Goal: Check status: Check status

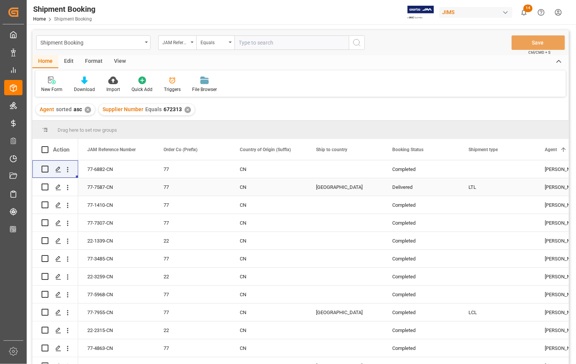
scroll to position [0, 0]
click at [253, 43] on input "text" at bounding box center [291, 42] width 114 height 14
type input "77-9891-CN"
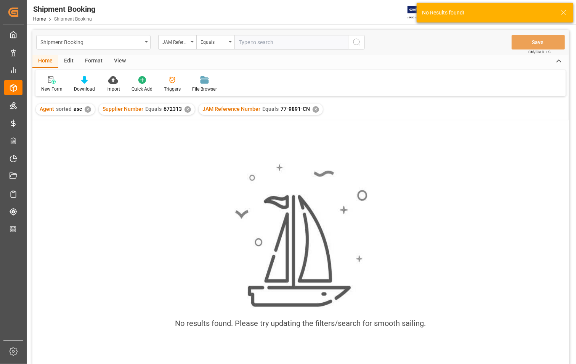
click at [184, 110] on div "✕" at bounding box center [187, 109] width 6 height 6
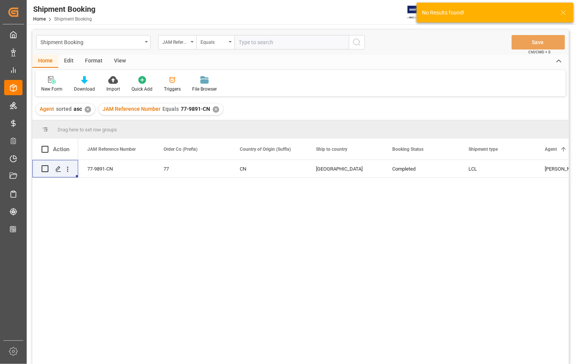
click at [88, 109] on div "✕" at bounding box center [88, 109] width 6 height 6
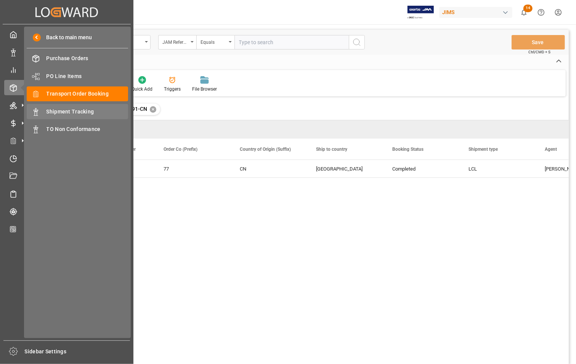
click at [46, 111] on span "Shipment Tracking" at bounding box center [87, 112] width 82 height 8
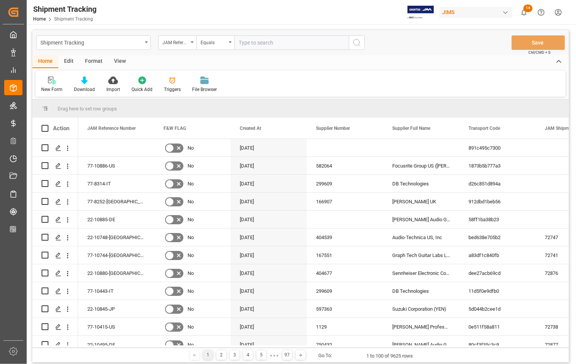
click at [253, 41] on input "text" at bounding box center [291, 42] width 114 height 14
type input "77-9891-CN"
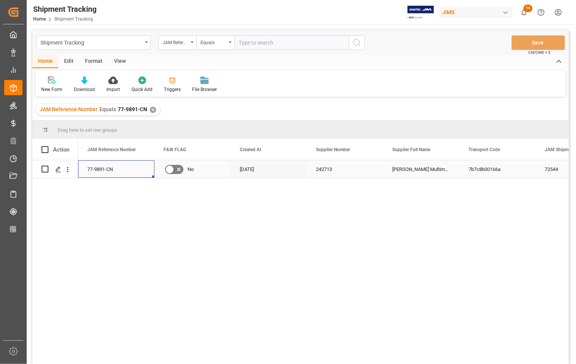
click at [98, 171] on div "77-9891-CN" at bounding box center [116, 169] width 76 height 18
click at [58, 170] on polygon "Press SPACE to select this row." at bounding box center [58, 169] width 4 height 4
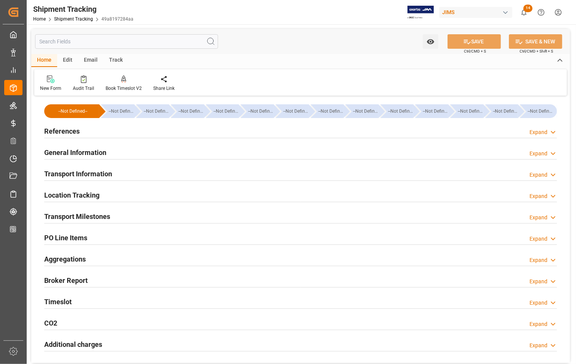
type input "[DATE] 00:00"
type input "[DATE]"
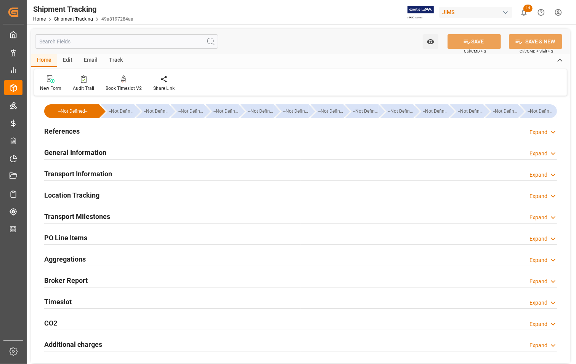
type input "[DATE] 00:00"
click at [72, 214] on h2 "Transport Milestones" at bounding box center [77, 216] width 66 height 10
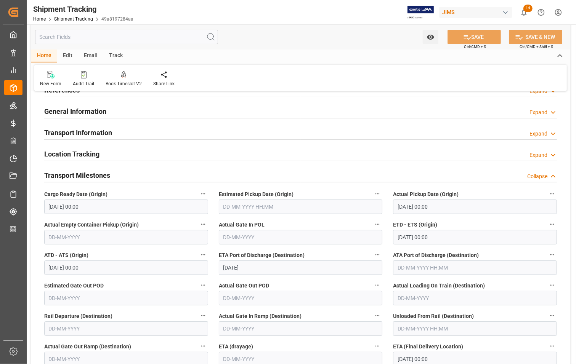
scroll to position [95, 0]
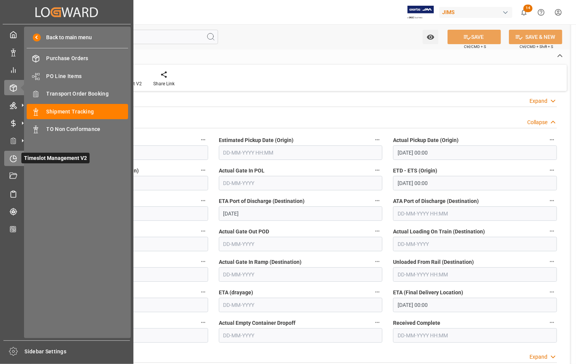
click at [26, 159] on span "Timeslot Management V2" at bounding box center [55, 158] width 68 height 11
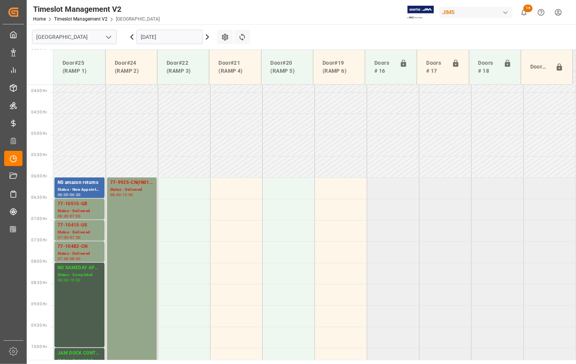
scroll to position [187, 0]
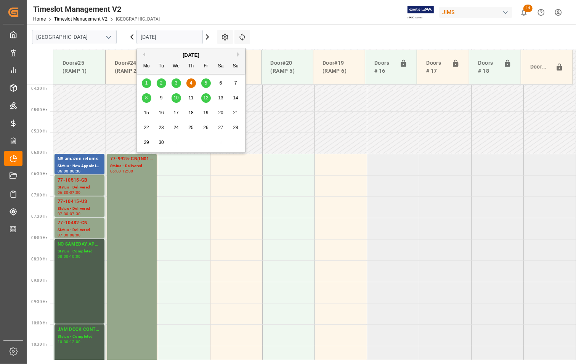
click at [152, 38] on input "[DATE]" at bounding box center [169, 37] width 66 height 14
click at [176, 84] on span "3" at bounding box center [176, 82] width 3 height 5
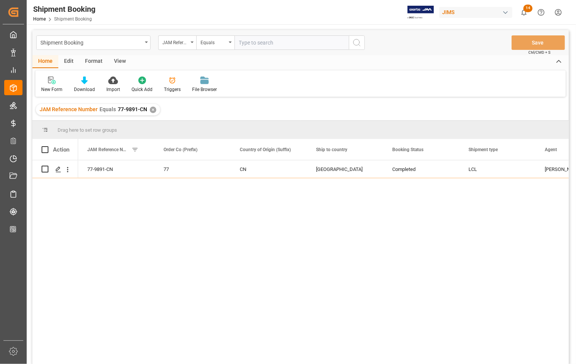
click at [244, 40] on input "text" at bounding box center [291, 42] width 114 height 14
type input "77-10150-CN"
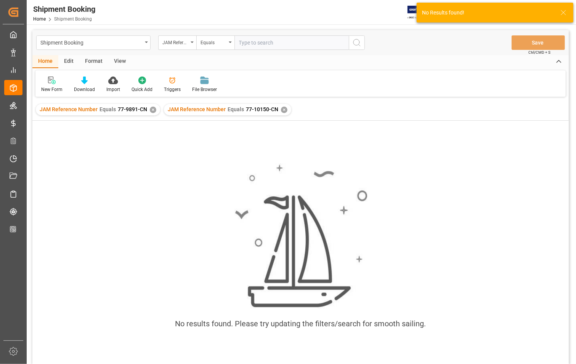
click at [150, 109] on div "✕" at bounding box center [153, 110] width 6 height 6
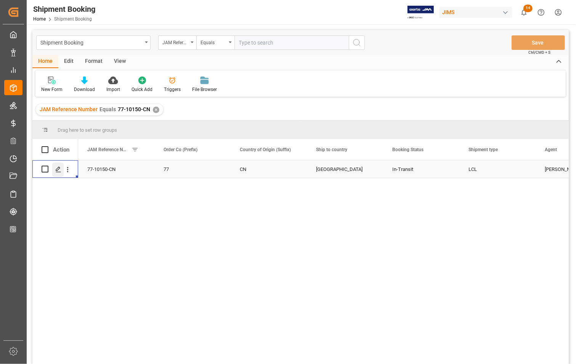
click at [58, 168] on icon "Press SPACE to select this row." at bounding box center [58, 170] width 6 height 6
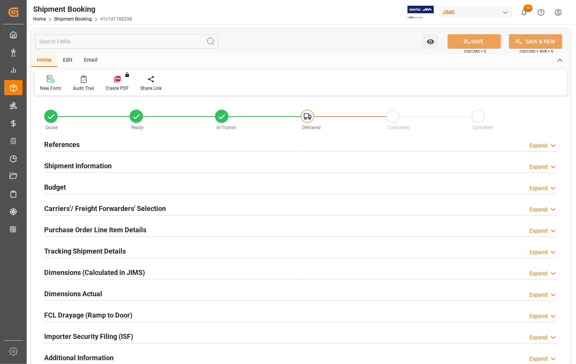
type input "0"
type input "[DATE]"
click at [60, 143] on h2 "References" at bounding box center [61, 144] width 35 height 10
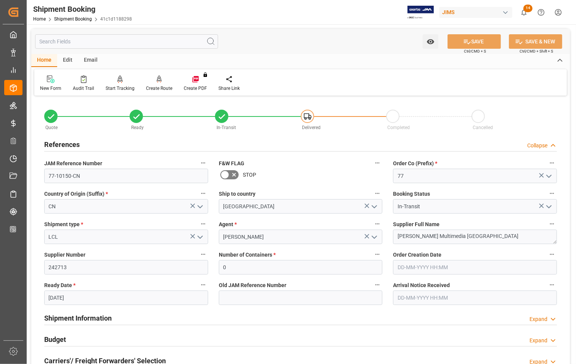
click at [60, 143] on h2 "References" at bounding box center [61, 144] width 35 height 10
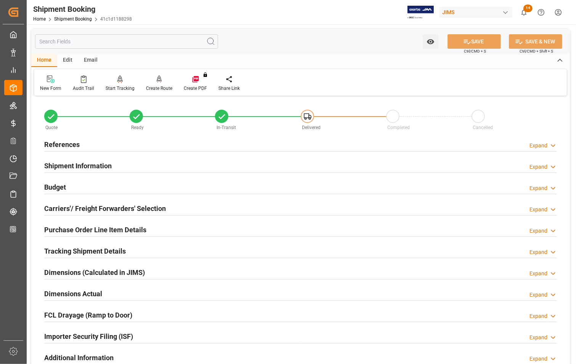
click at [51, 141] on h2 "References" at bounding box center [61, 144] width 35 height 10
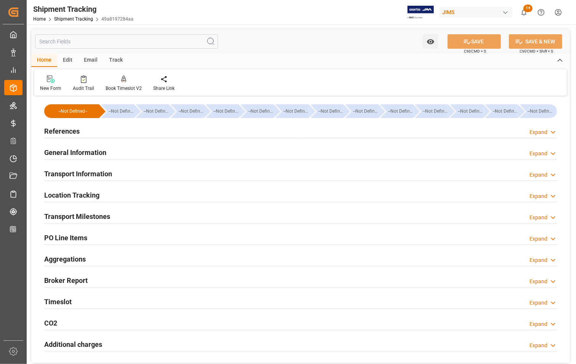
click at [52, 127] on h2 "References" at bounding box center [61, 131] width 35 height 10
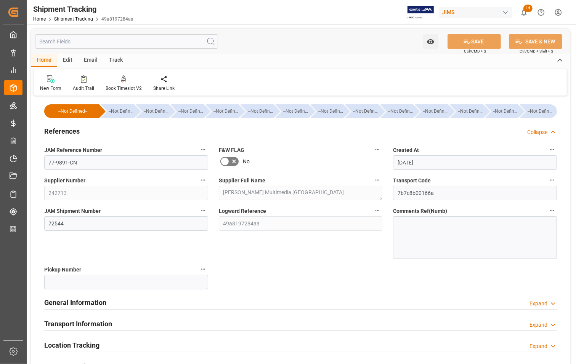
click at [52, 130] on h2 "References" at bounding box center [61, 131] width 35 height 10
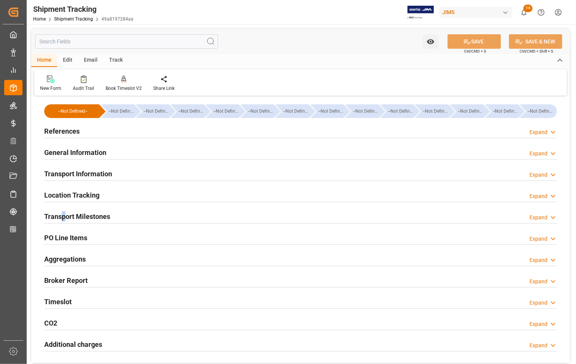
click at [63, 216] on h2 "Transport Milestones" at bounding box center [77, 216] width 66 height 10
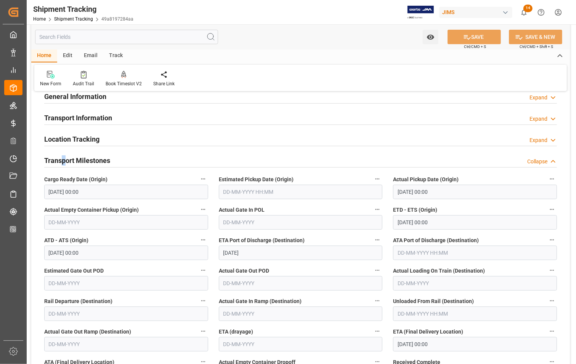
scroll to position [143, 0]
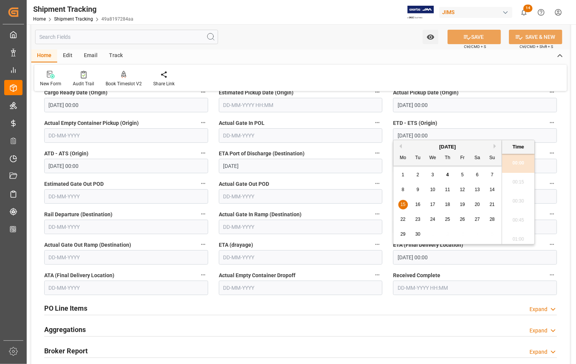
click at [407, 258] on input "[DATE] 00:00" at bounding box center [475, 257] width 164 height 14
click at [432, 175] on span "3" at bounding box center [432, 174] width 3 height 5
type input "[DATE] 00:00"
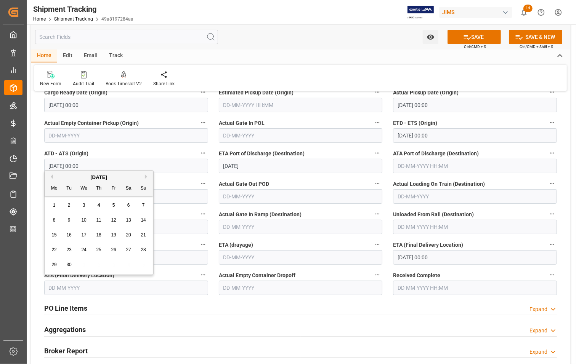
click at [67, 288] on input "text" at bounding box center [126, 288] width 164 height 14
click at [85, 207] on div "3" at bounding box center [84, 205] width 10 height 9
type input "[DATE]"
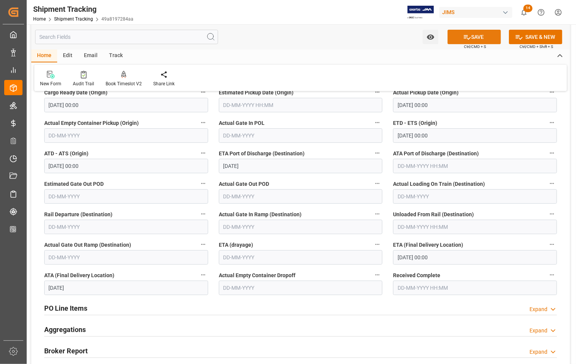
click at [458, 37] on button "SAVE" at bounding box center [473, 37] width 53 height 14
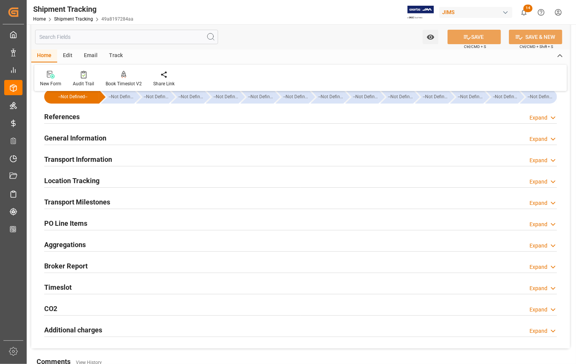
scroll to position [0, 0]
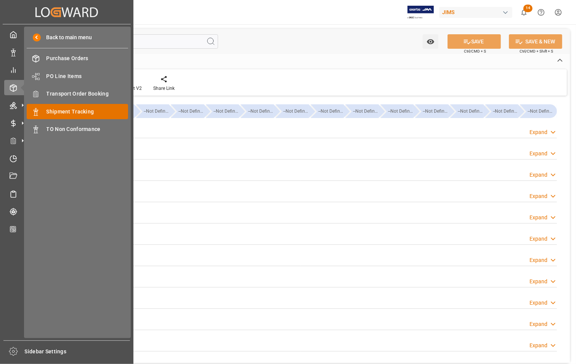
click at [62, 111] on span "Shipment Tracking" at bounding box center [87, 112] width 82 height 8
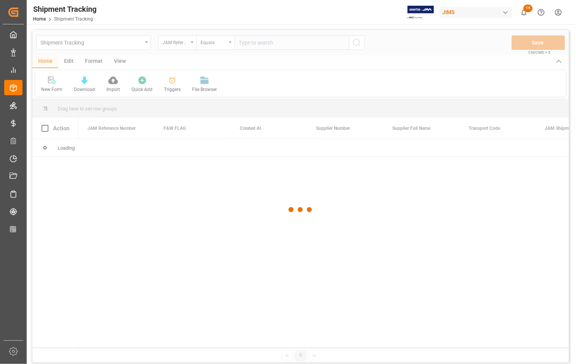
click at [253, 41] on div at bounding box center [300, 210] width 536 height 360
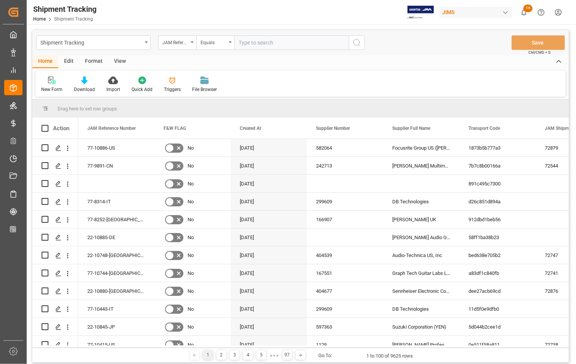
click at [253, 41] on input "text" at bounding box center [291, 42] width 114 height 14
type input "77-10150-CN"
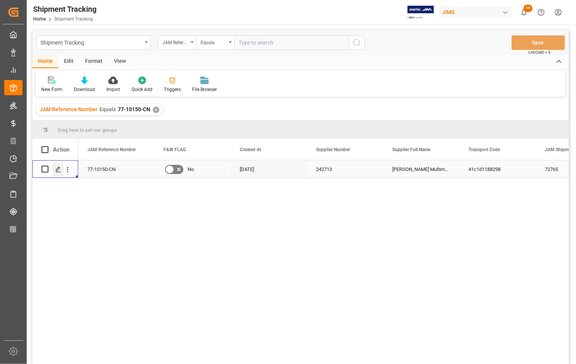
click at [59, 170] on icon "Press SPACE to select this row." at bounding box center [58, 170] width 6 height 6
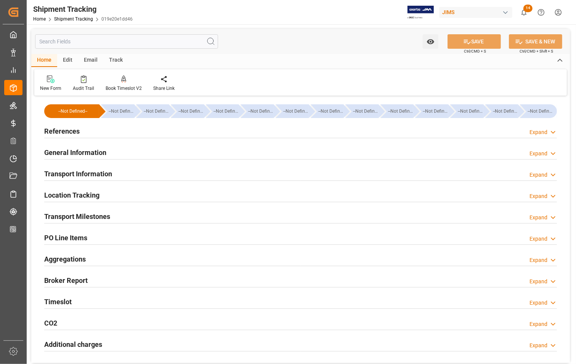
type input "[DATE] 00:00"
click at [56, 216] on h2 "Transport Milestones" at bounding box center [77, 216] width 66 height 10
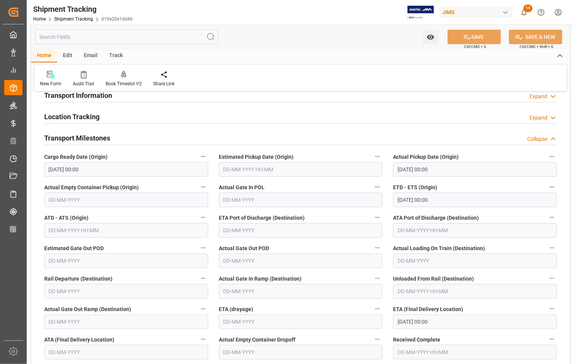
scroll to position [95, 0]
